Goal: Task Accomplishment & Management: Use online tool/utility

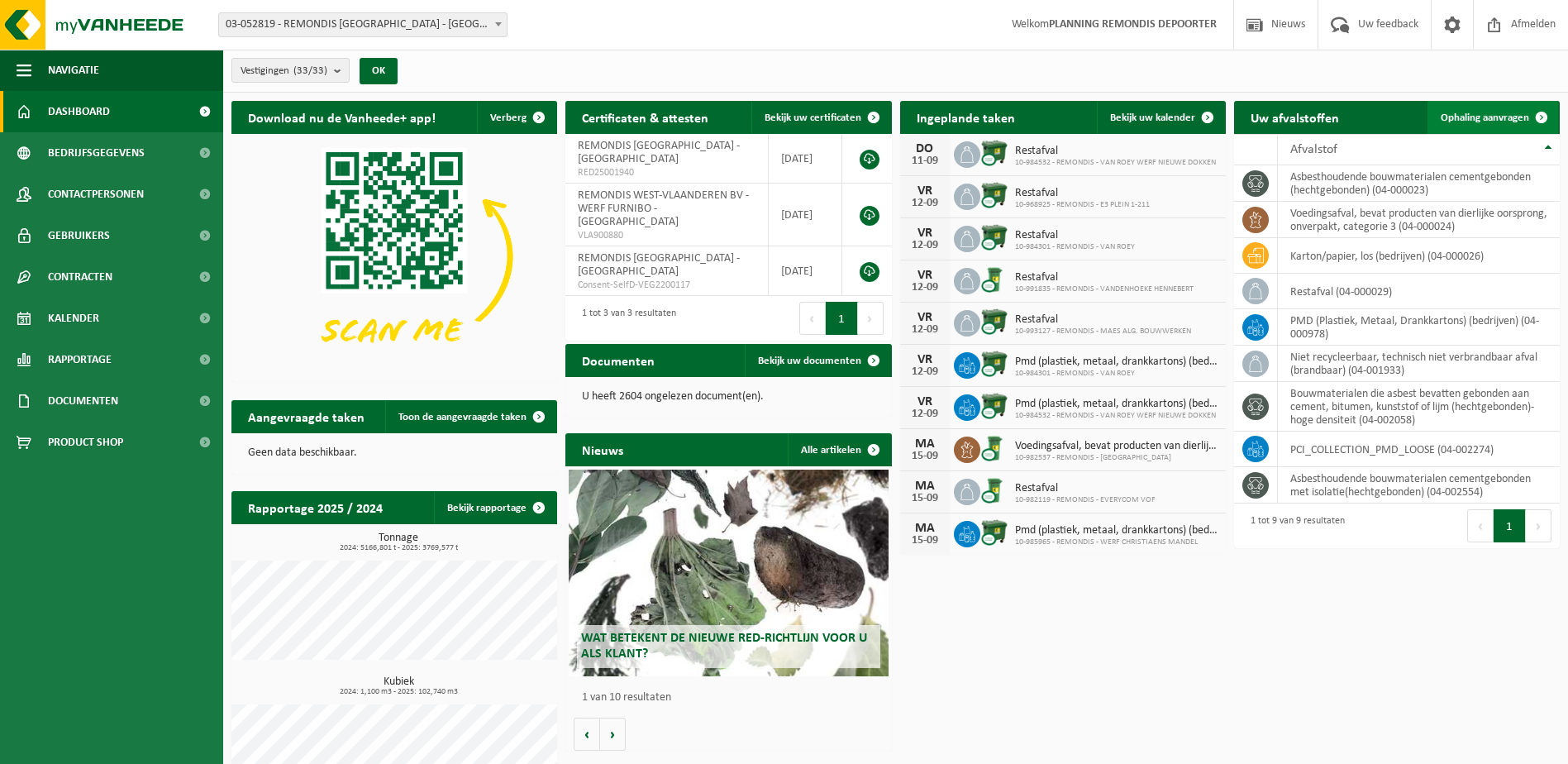
click at [1496, 109] on link "Ophaling aanvragen" at bounding box center [1492, 118] width 131 height 33
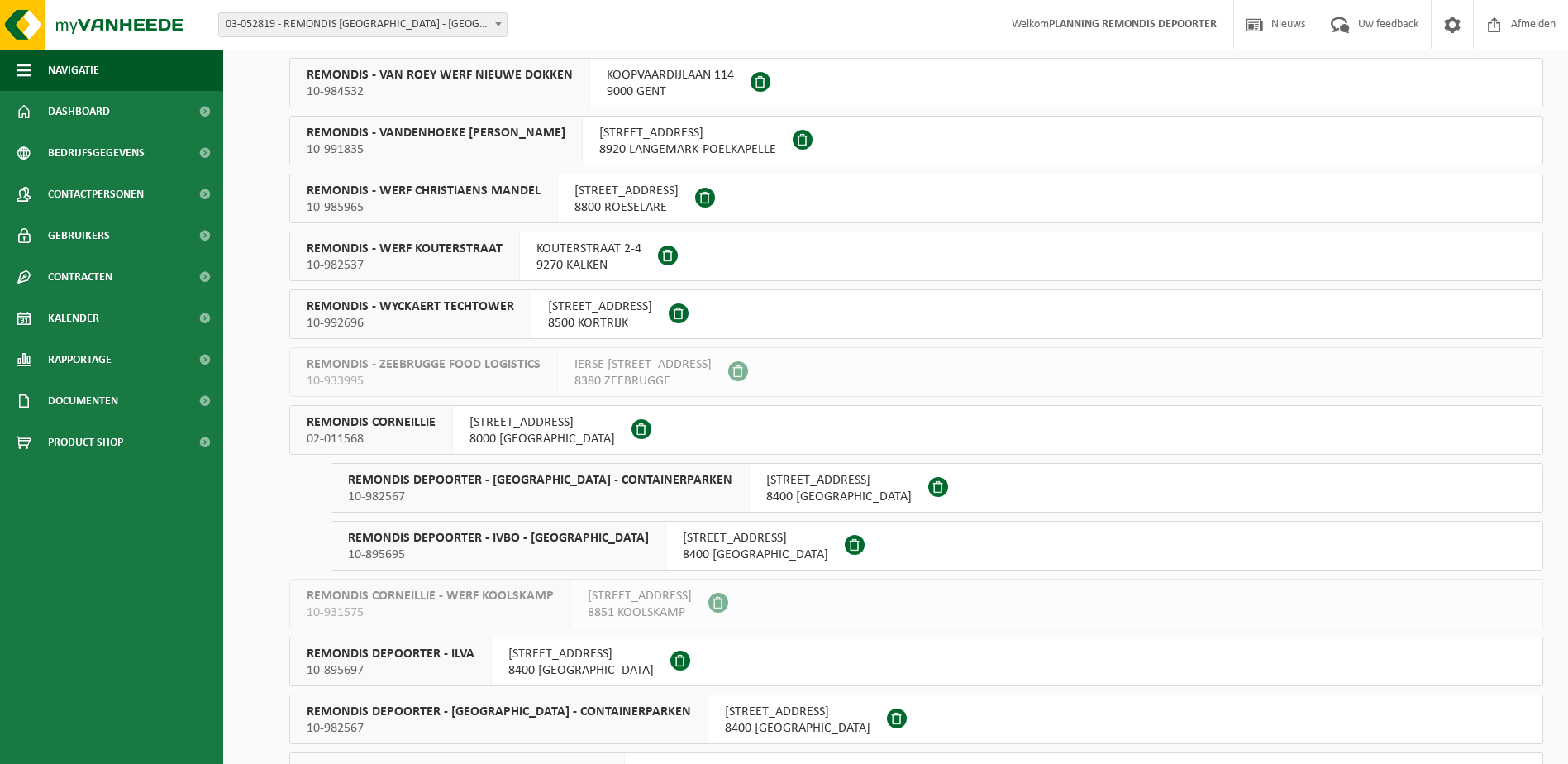
scroll to position [827, 0]
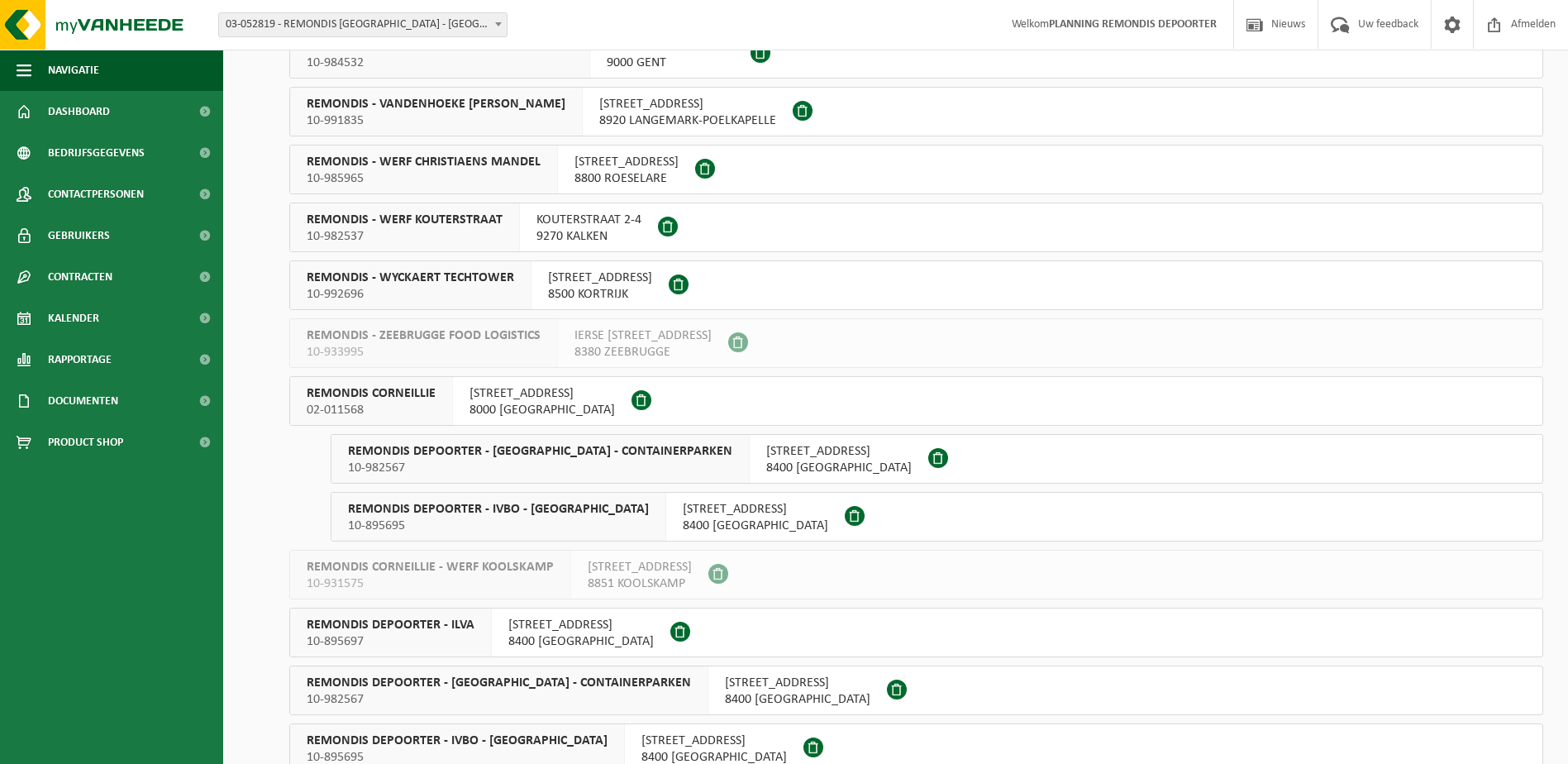
click at [467, 459] on span "REMONDIS DEPOORTER - [GEOGRAPHIC_DATA] - CONTAINERPARKEN" at bounding box center [539, 451] width 384 height 17
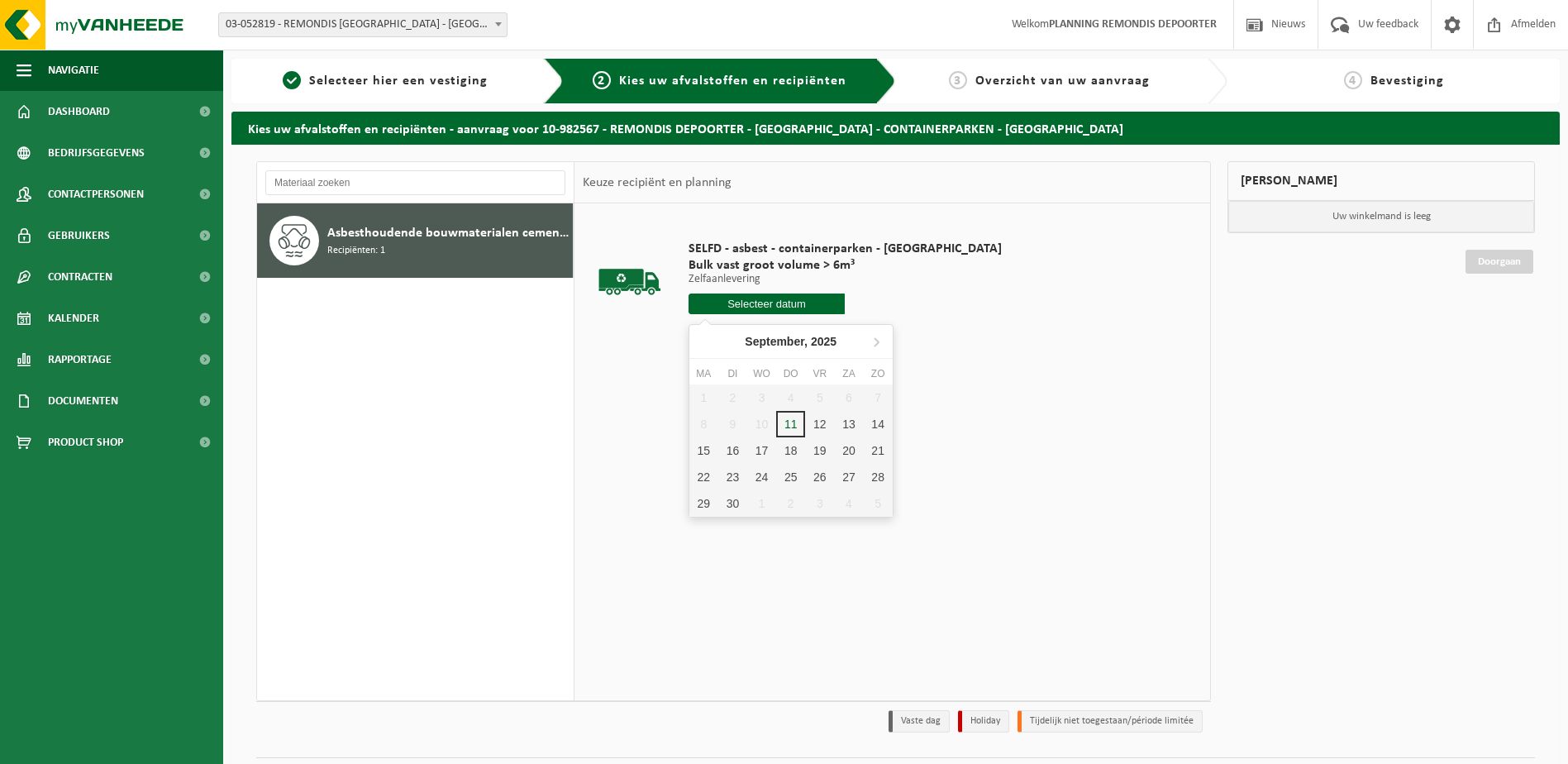
click at [770, 301] on input "text" at bounding box center [767, 303] width 157 height 21
click at [797, 430] on div "11" at bounding box center [789, 423] width 28 height 27
type input "Van 2025-09-11"
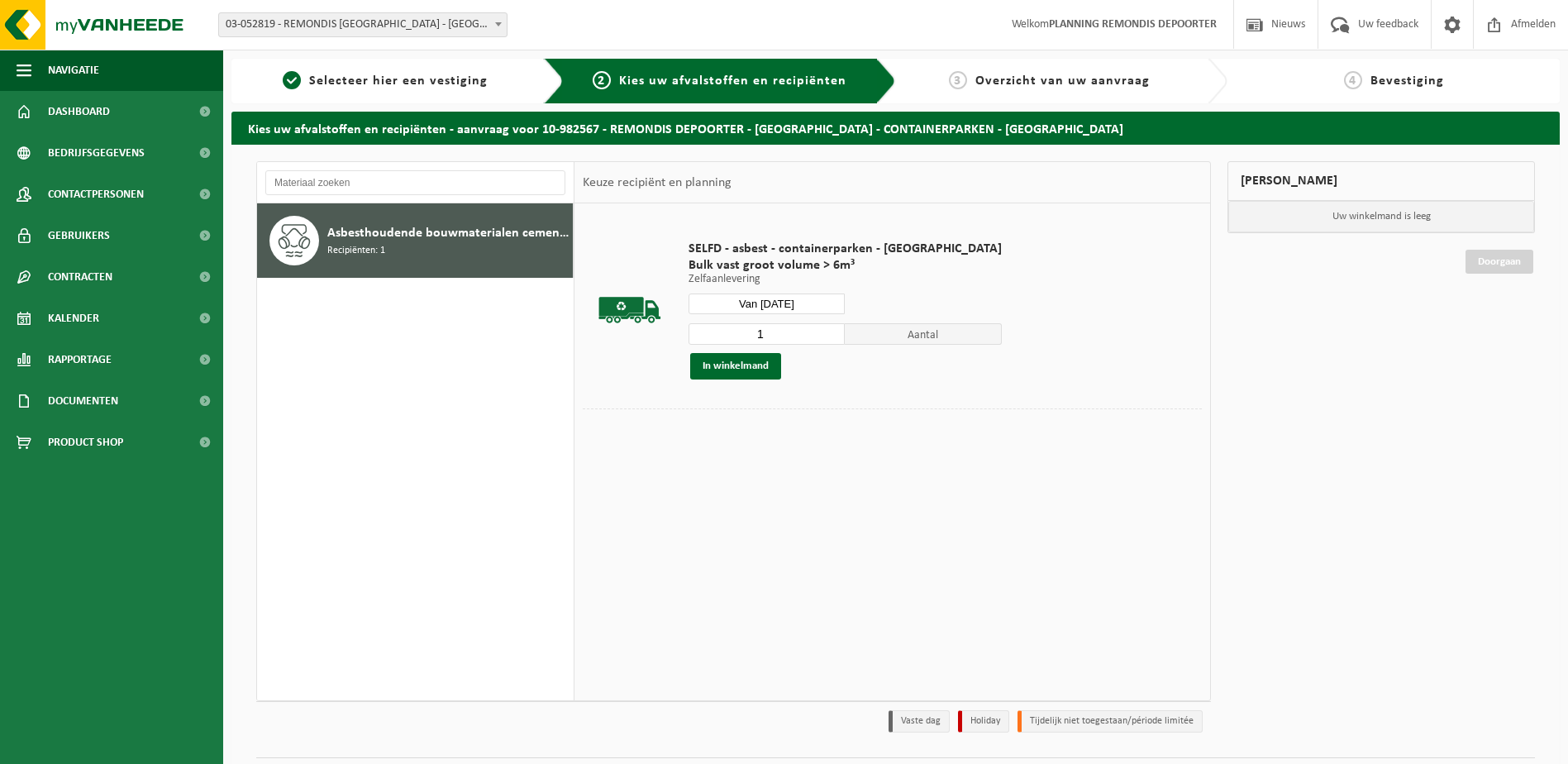
drag, startPoint x: 763, startPoint y: 362, endPoint x: 744, endPoint y: 333, distance: 34.7
click at [763, 361] on button "In winkelmand" at bounding box center [735, 365] width 91 height 27
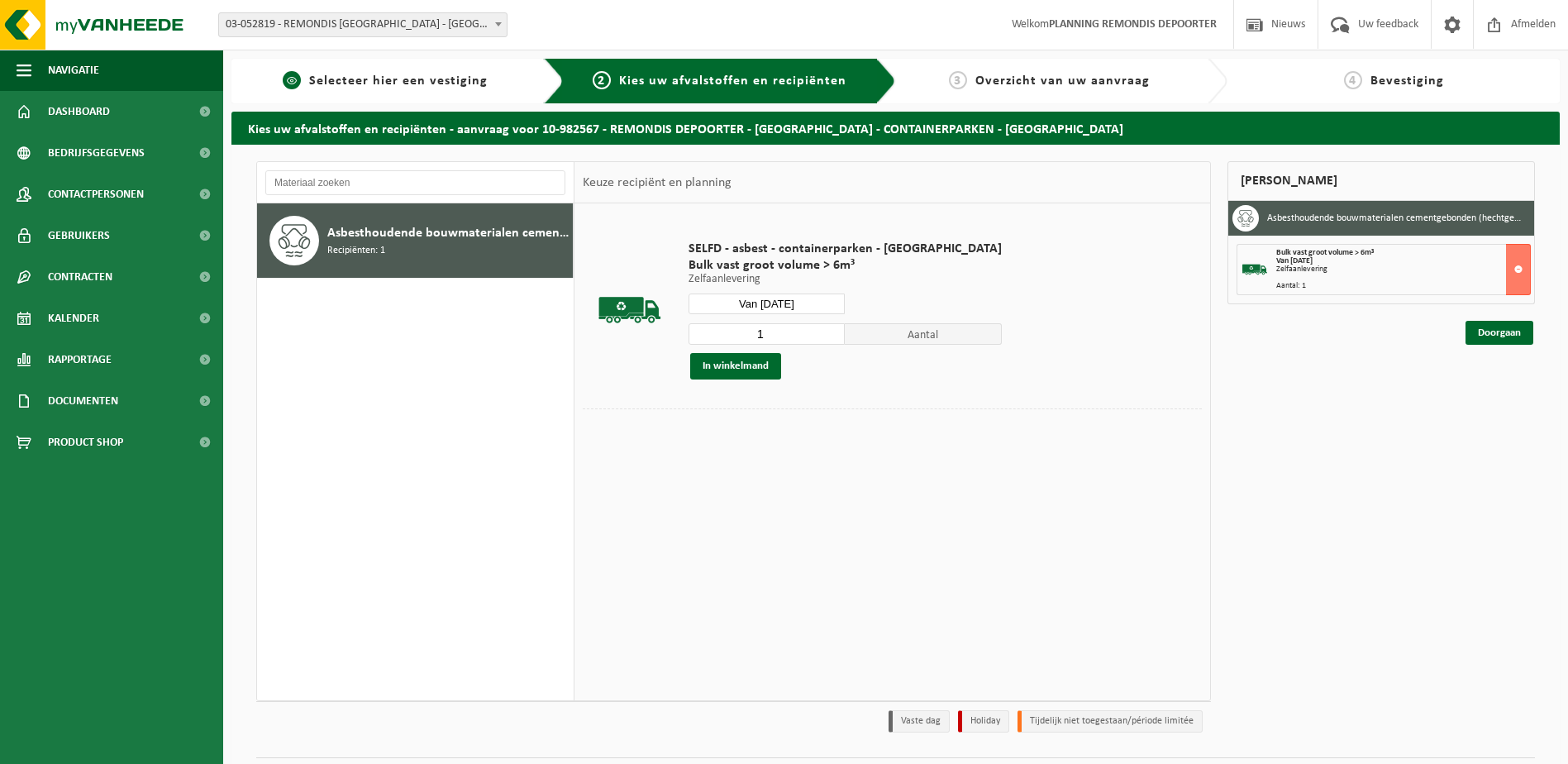
click at [391, 79] on span "Selecteer hier een vestiging" at bounding box center [399, 81] width 179 height 13
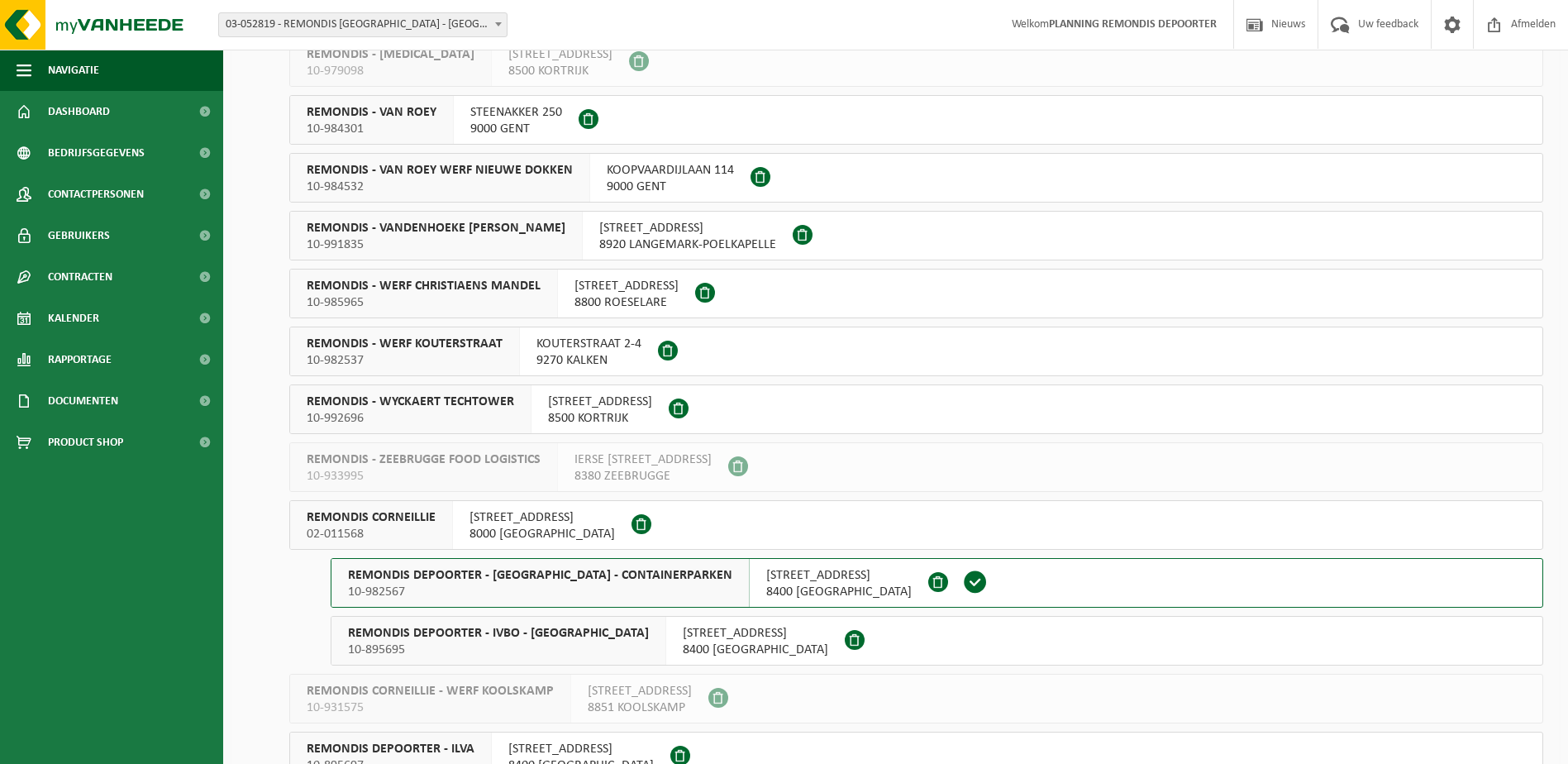
scroll to position [744, 0]
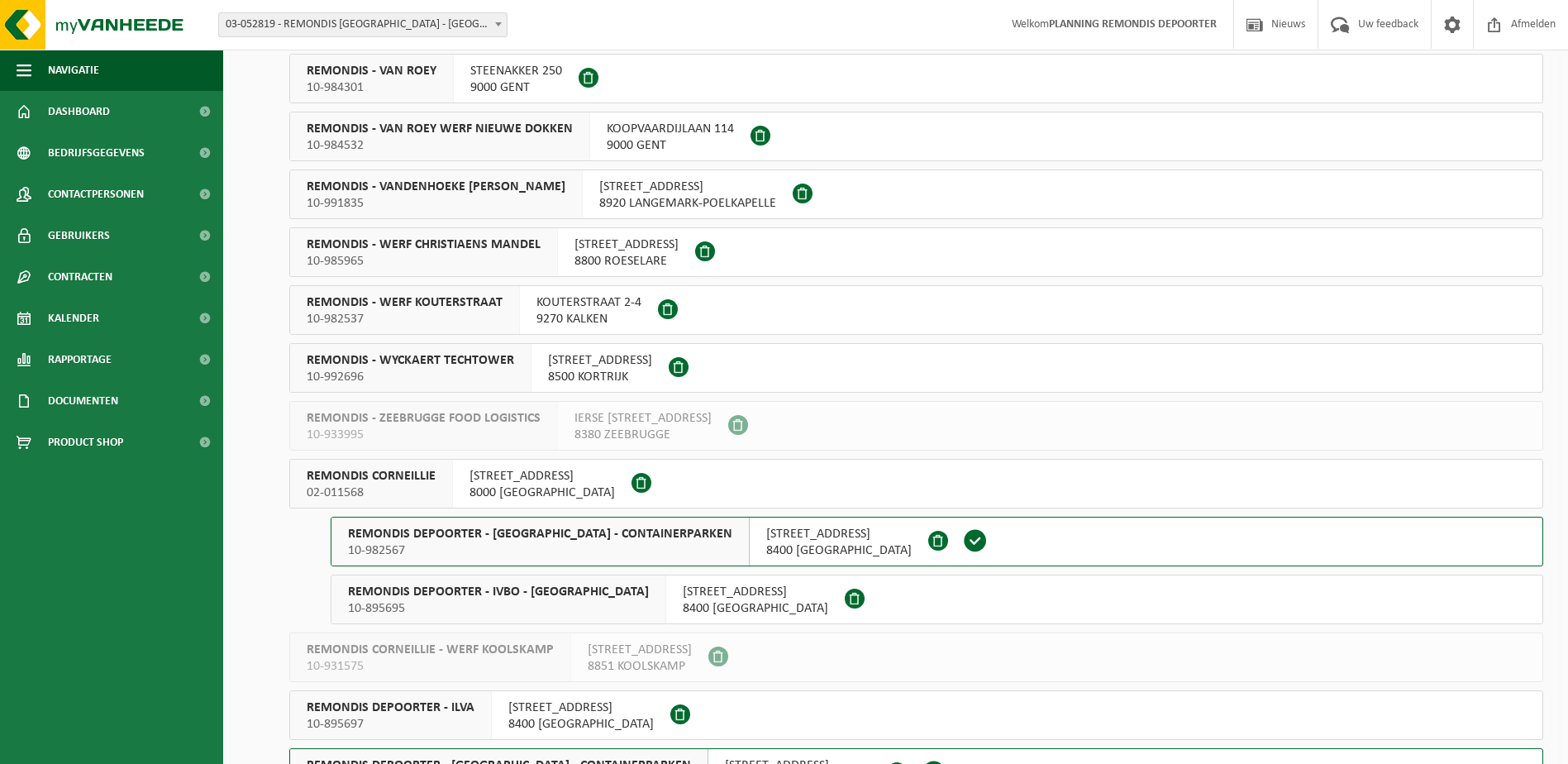
click at [442, 472] on div "REMONDIS CORNEILLIE 02-011568" at bounding box center [371, 483] width 163 height 48
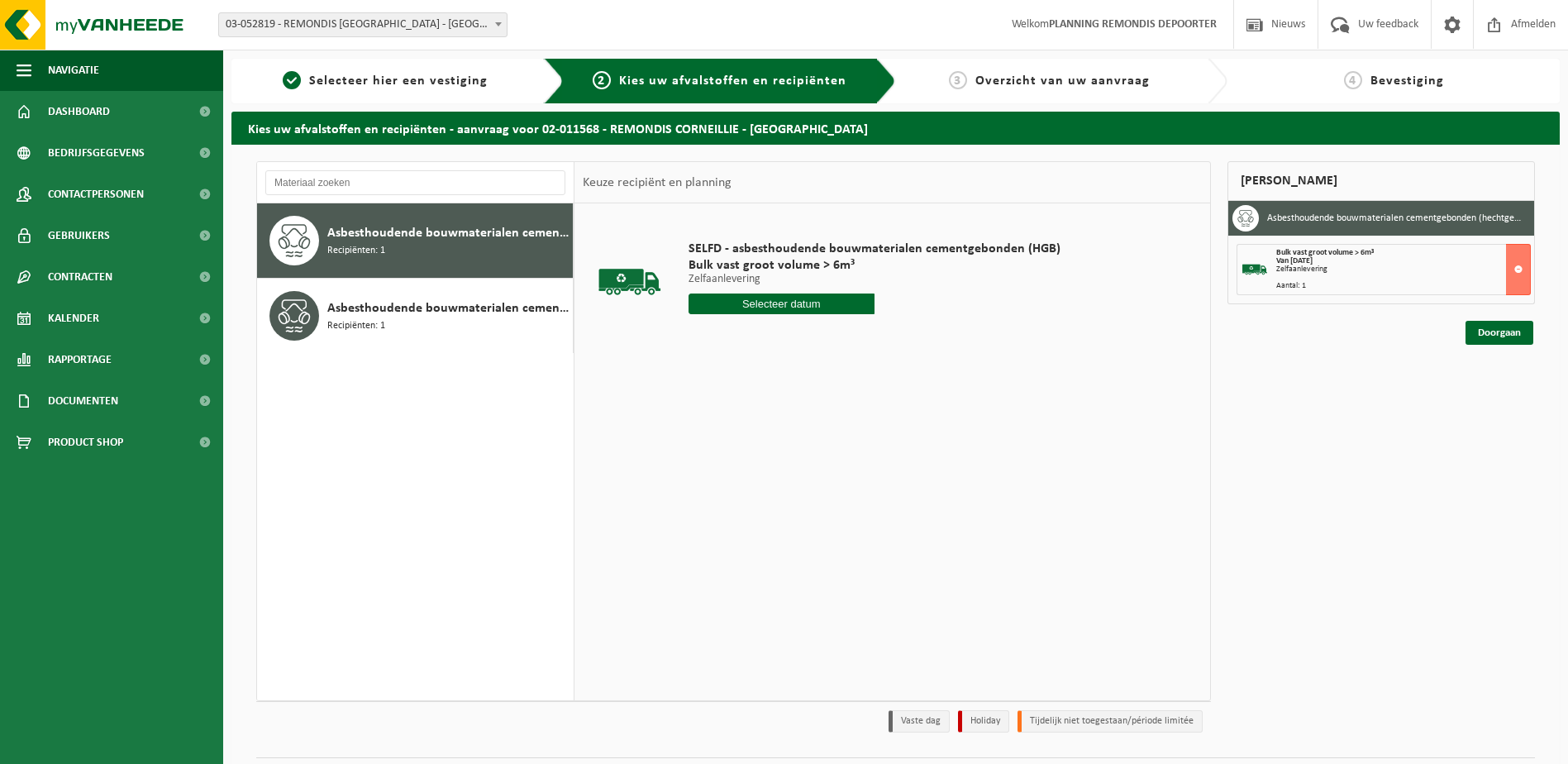
click at [783, 304] on input "text" at bounding box center [781, 303] width 186 height 21
click at [796, 425] on div "11" at bounding box center [789, 423] width 28 height 27
type input "Van 2025-09-11"
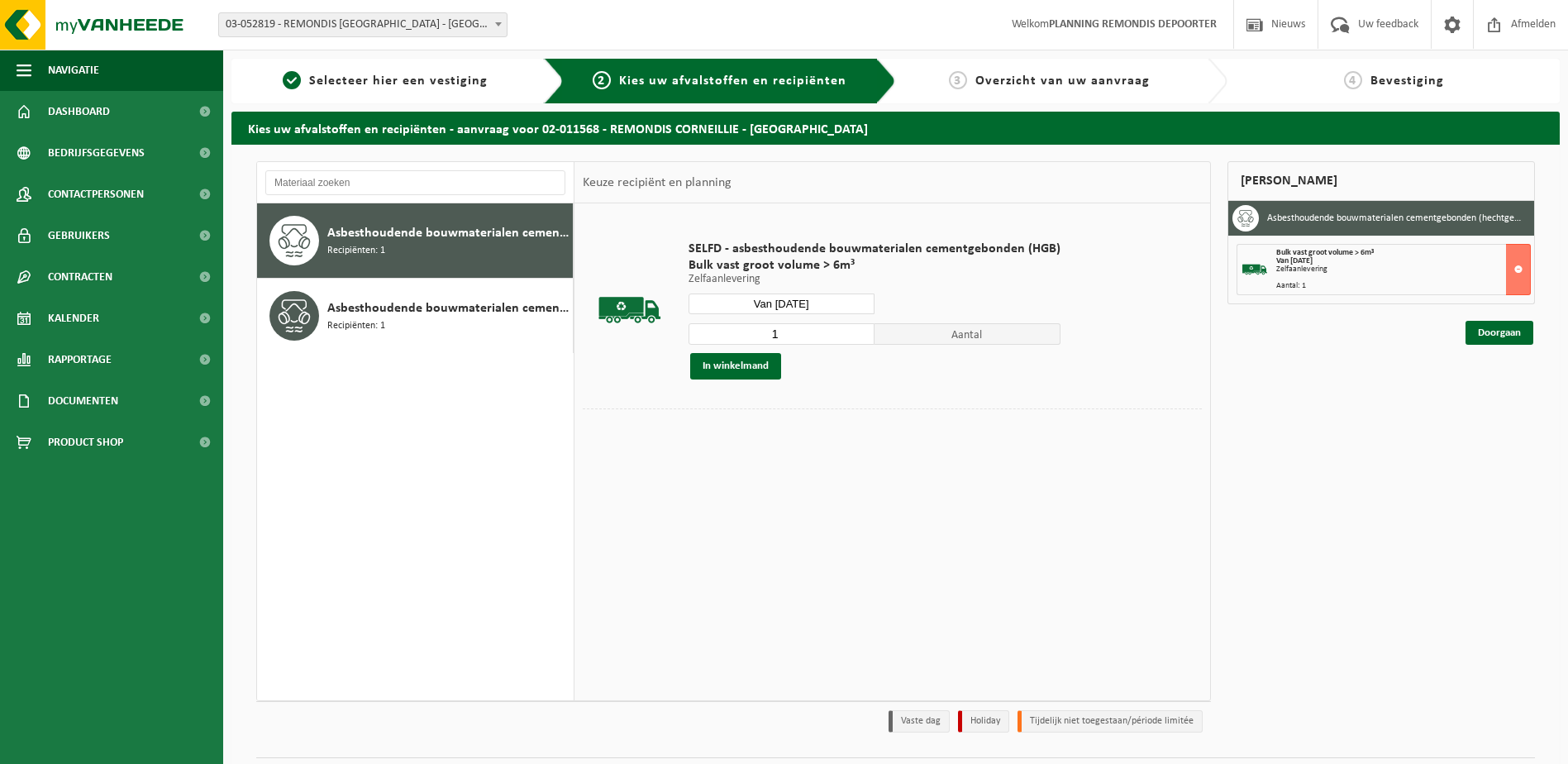
click at [732, 351] on div "1 Aantal In winkelmand" at bounding box center [874, 351] width 372 height 57
click at [737, 361] on button "In winkelmand" at bounding box center [735, 365] width 91 height 27
click at [1487, 386] on link "Doorgaan" at bounding box center [1498, 392] width 68 height 24
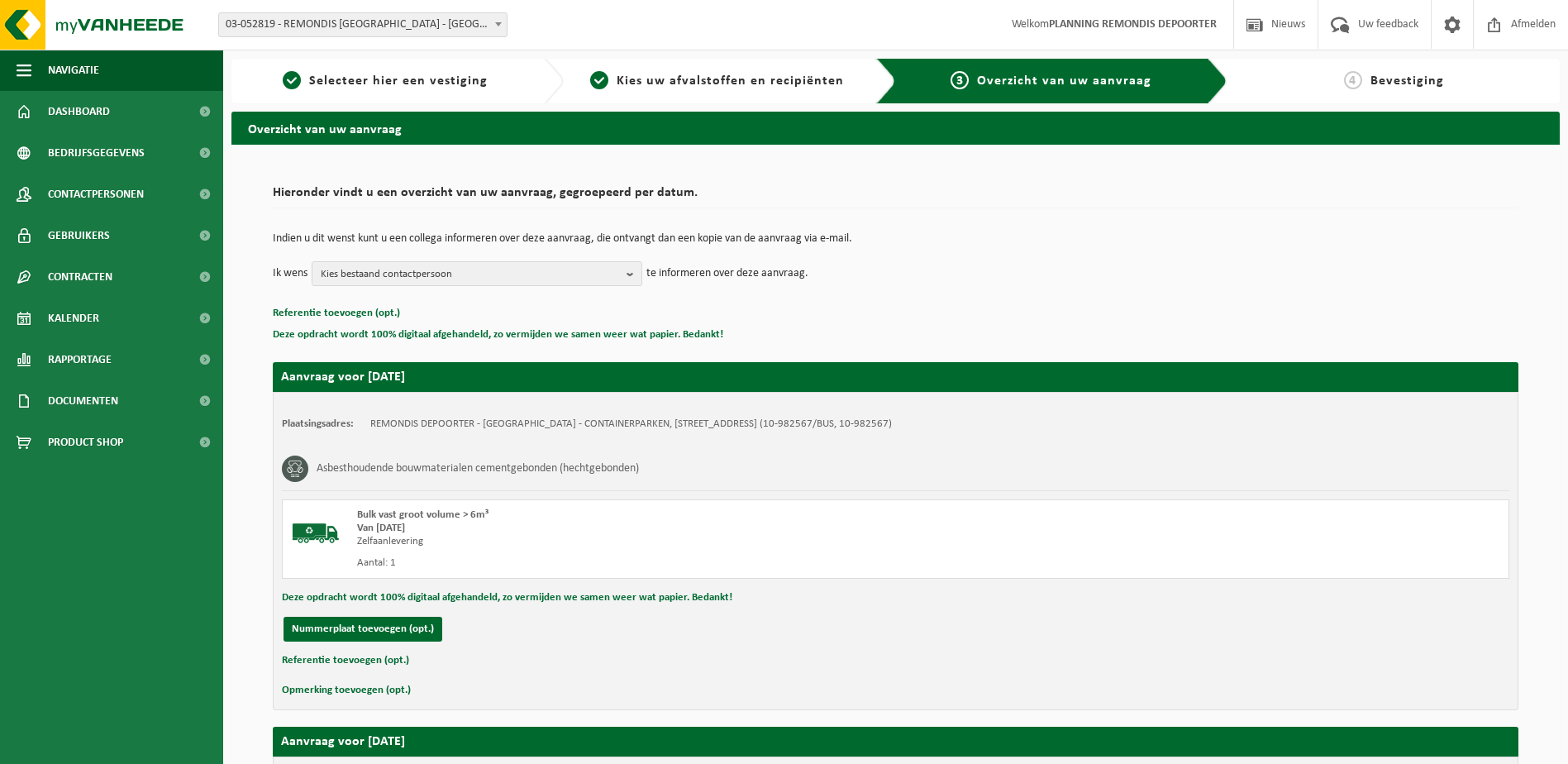
scroll to position [395, 0]
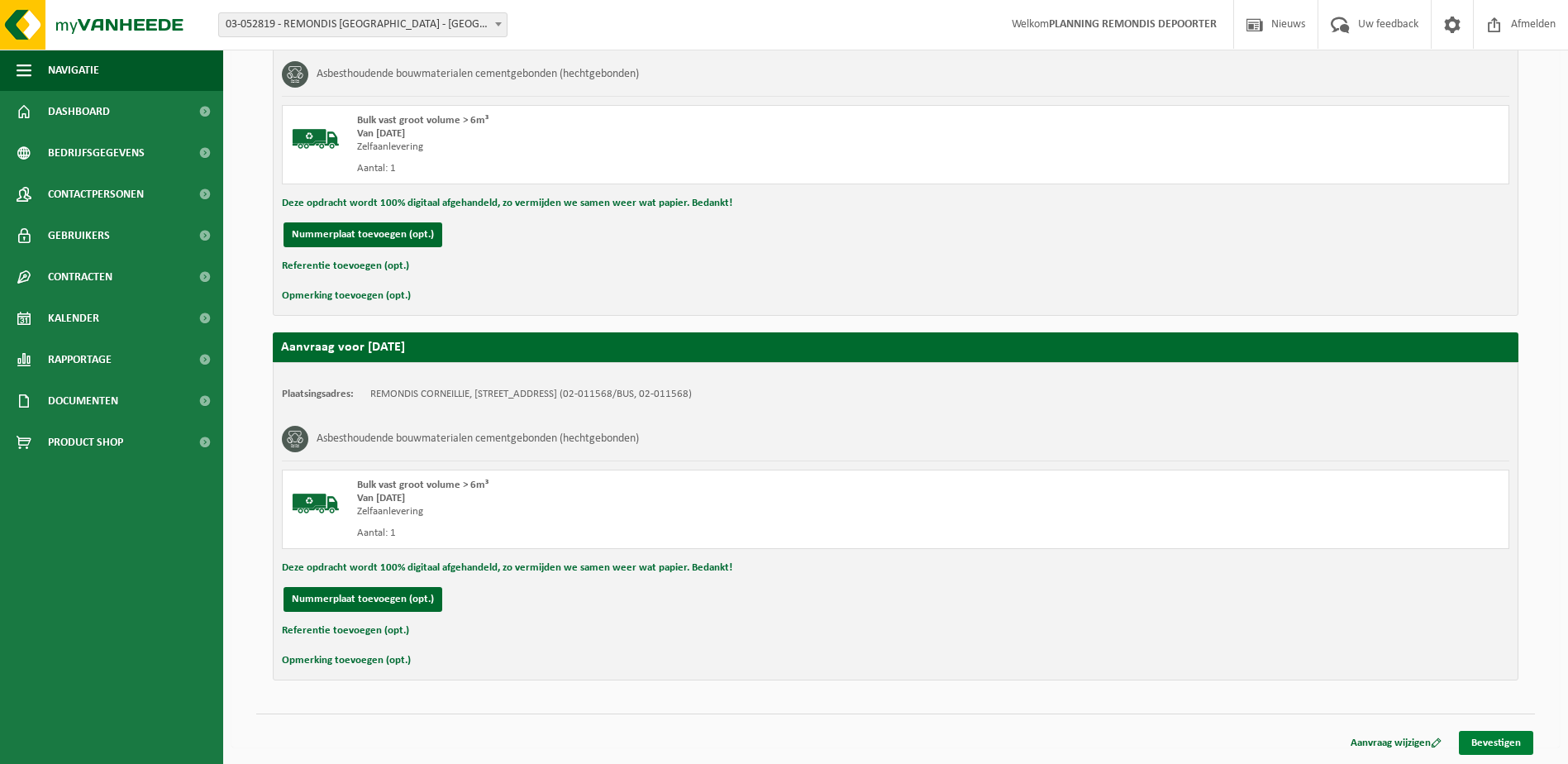
click at [1492, 739] on link "Bevestigen" at bounding box center [1496, 742] width 75 height 24
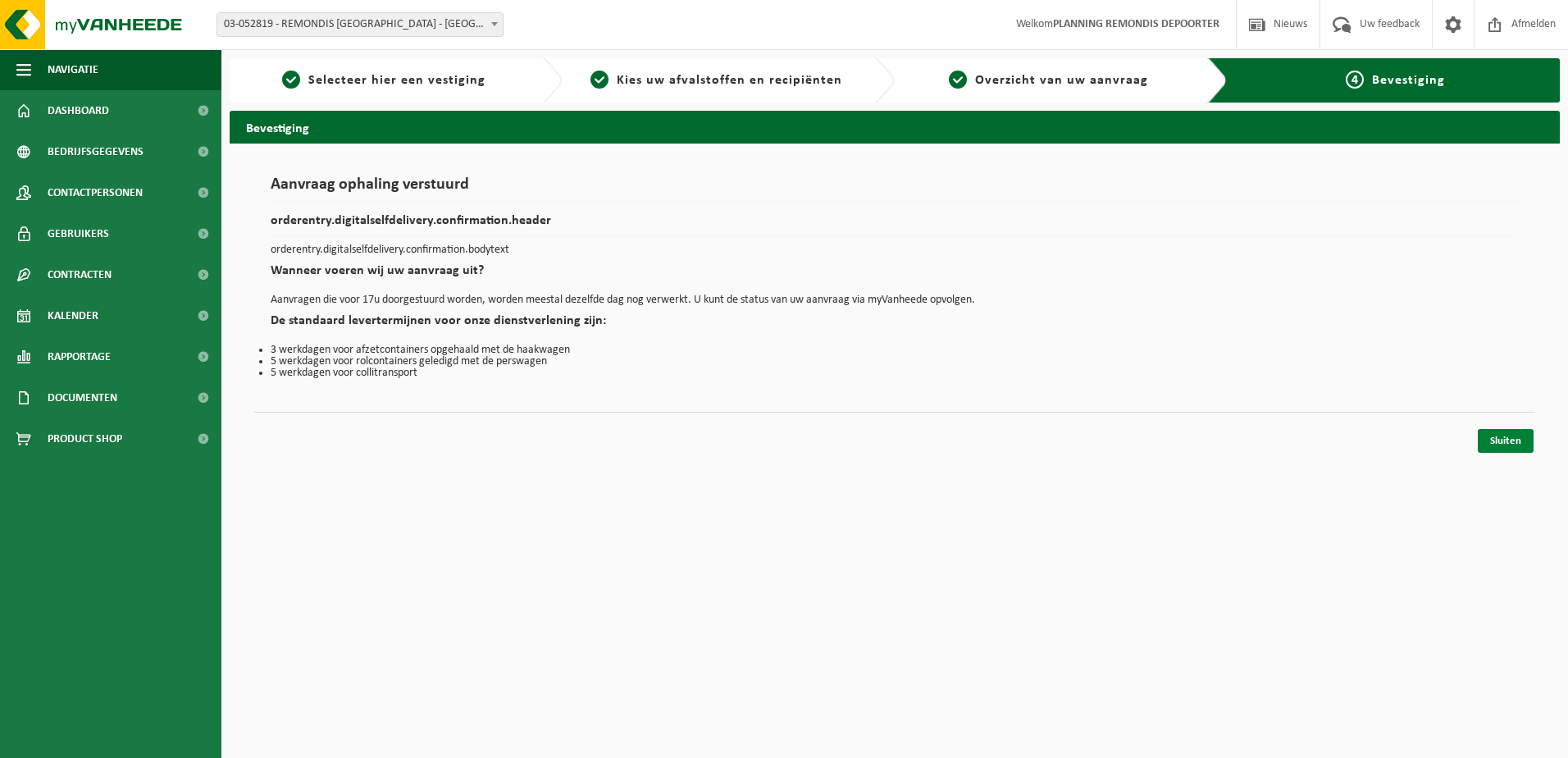
click at [1488, 435] on link "Sluiten" at bounding box center [1506, 440] width 56 height 23
